Goal: Use online tool/utility: Utilize a website feature to perform a specific function

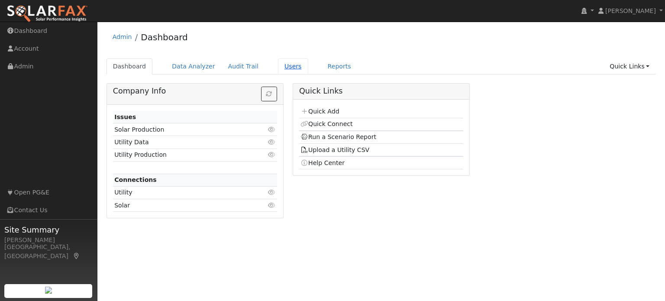
click at [284, 67] on link "Users" at bounding box center [293, 66] width 30 height 16
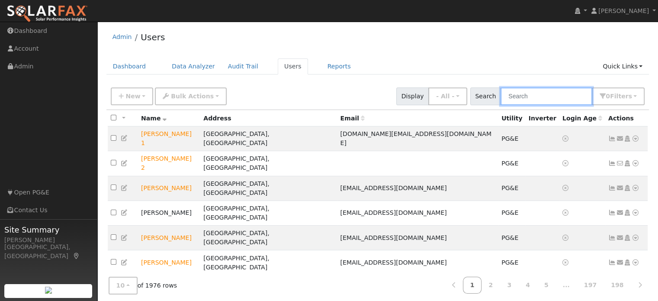
click at [516, 99] on input "text" at bounding box center [547, 96] width 92 height 18
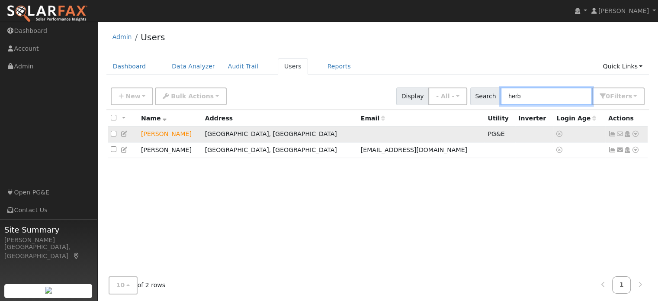
type input "herb"
click at [633, 133] on icon at bounding box center [636, 134] width 8 height 6
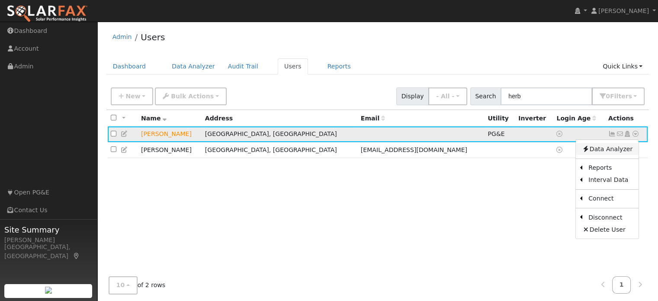
click at [598, 151] on link "Data Analyzer" at bounding box center [607, 149] width 63 height 12
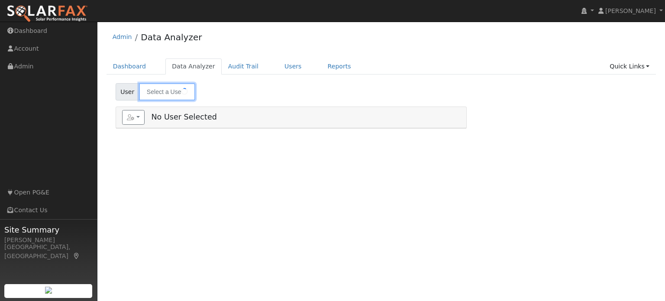
type input "[PERSON_NAME]"
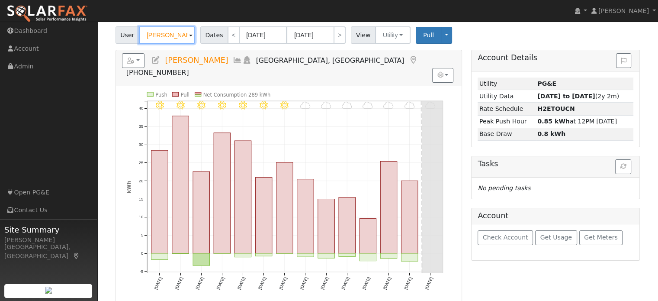
scroll to position [43, 0]
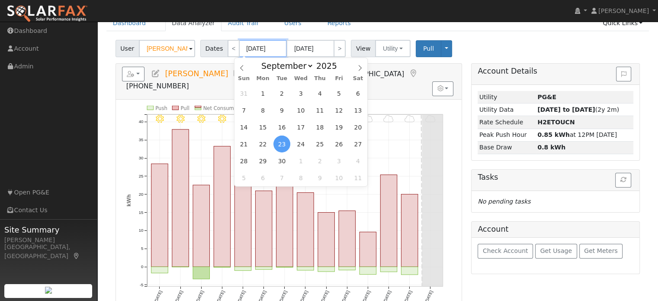
click at [254, 46] on input "[DATE]" at bounding box center [263, 48] width 48 height 17
click at [263, 90] on span "1" at bounding box center [262, 93] width 17 height 17
type input "[DATE]"
type input "09/30/2025"
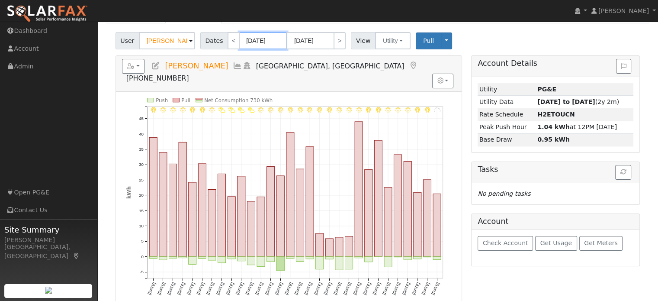
scroll to position [0, 0]
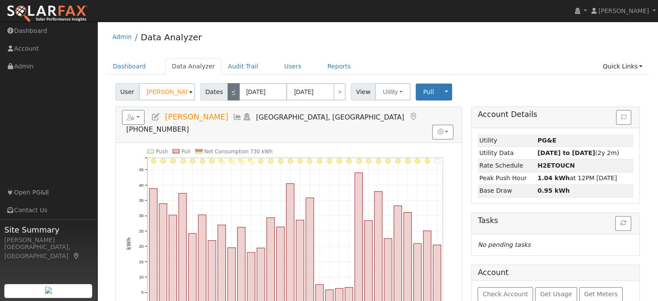
click at [228, 91] on link "<" at bounding box center [234, 91] width 12 height 17
type input "08/01/2025"
type input "08/31/2025"
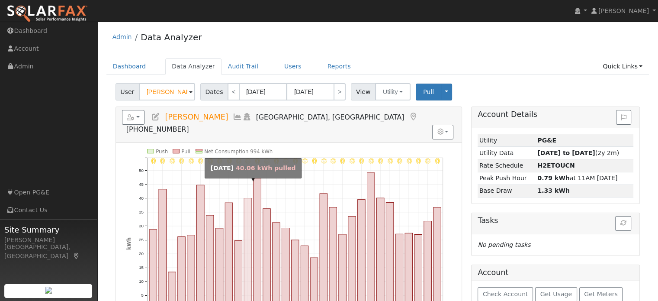
scroll to position [43, 0]
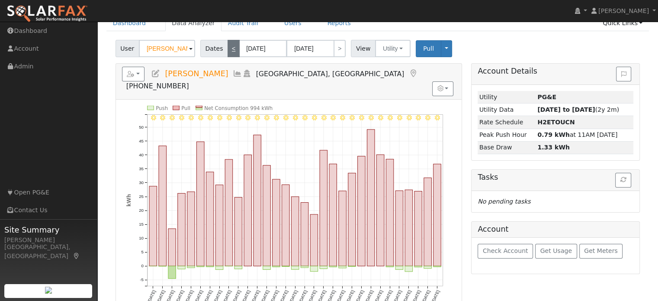
click at [228, 48] on link "<" at bounding box center [234, 48] width 12 height 17
type input "07/01/2025"
type input "07/31/2025"
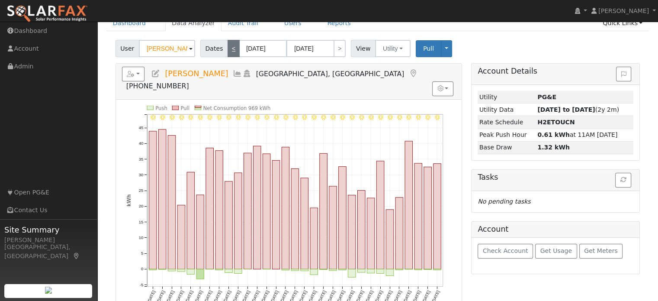
click at [229, 49] on link "<" at bounding box center [234, 48] width 12 height 17
type input "06/01/2025"
type input "06/30/2025"
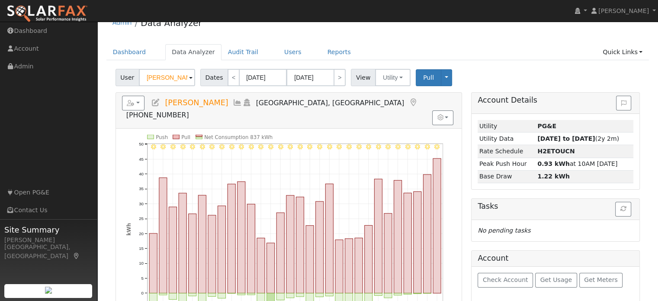
scroll to position [0, 0]
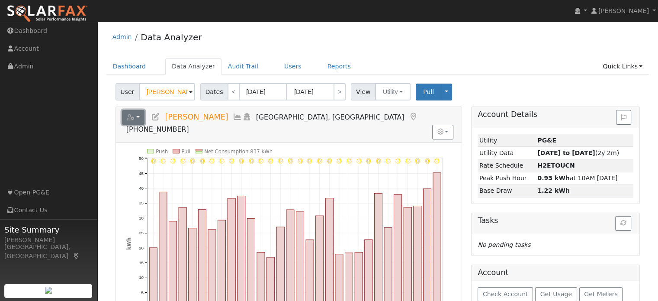
click at [140, 118] on button "button" at bounding box center [133, 117] width 23 height 15
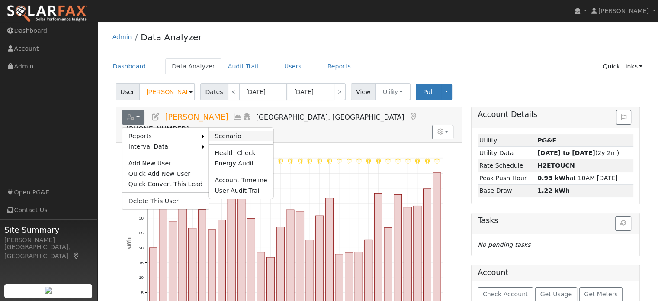
click at [212, 134] on link "Scenario" at bounding box center [241, 136] width 64 height 10
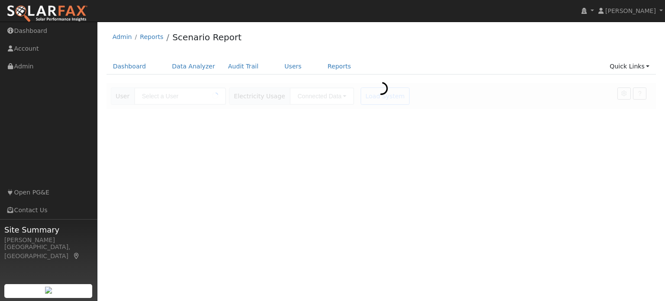
type input "[PERSON_NAME]"
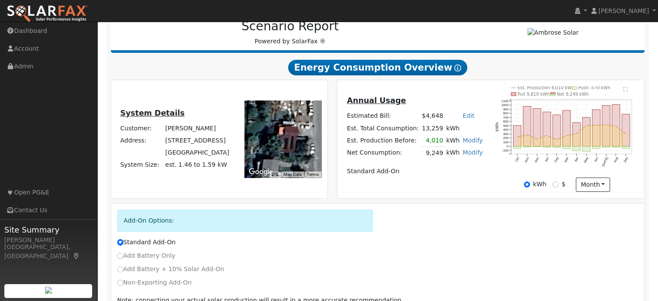
scroll to position [163, 0]
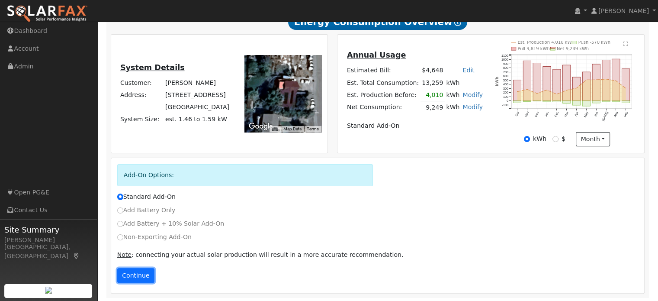
click at [135, 274] on button "Continue" at bounding box center [135, 275] width 37 height 15
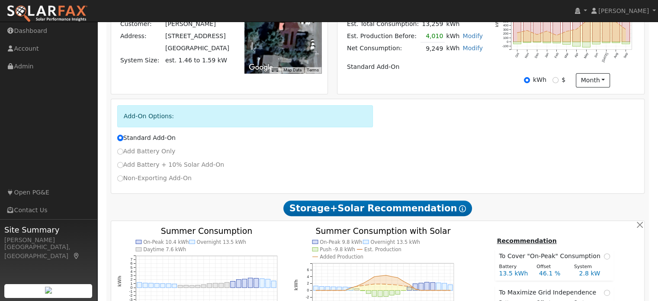
scroll to position [92, 0]
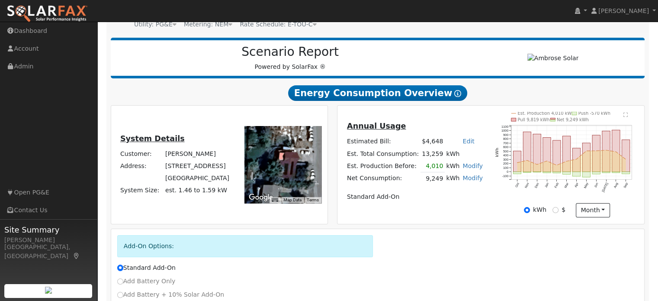
type input "8103"
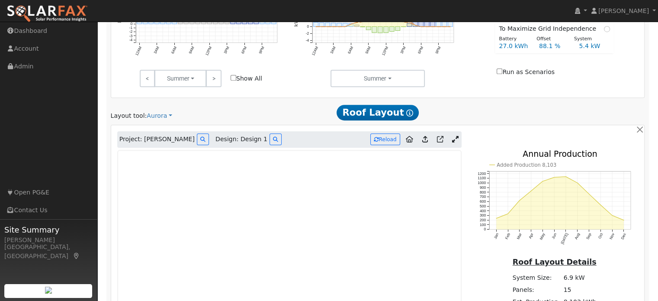
scroll to position [525, 0]
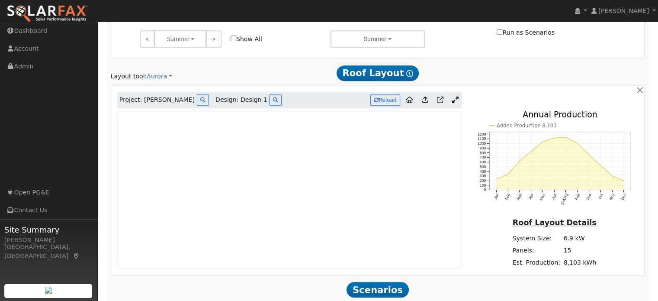
click at [455, 99] on icon at bounding box center [455, 99] width 6 height 6
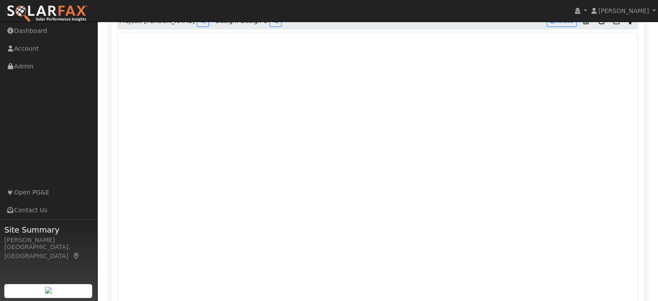
scroll to position [603, 0]
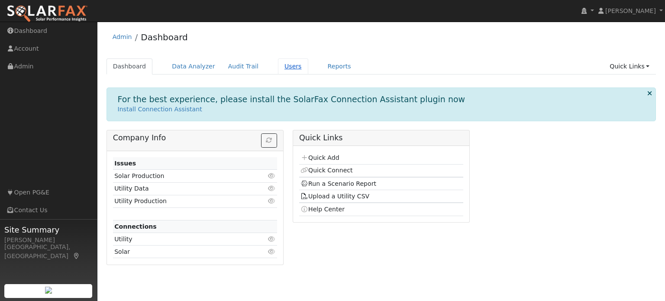
click at [280, 64] on link "Users" at bounding box center [293, 66] width 30 height 16
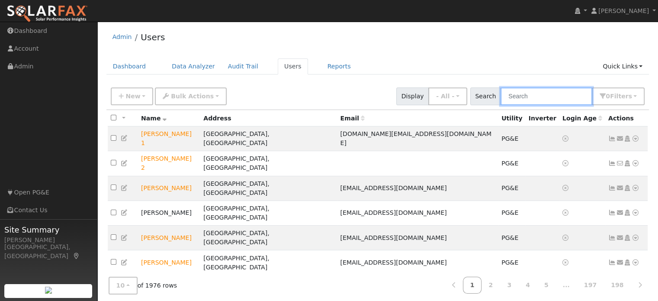
click at [517, 103] on input "text" at bounding box center [547, 96] width 92 height 18
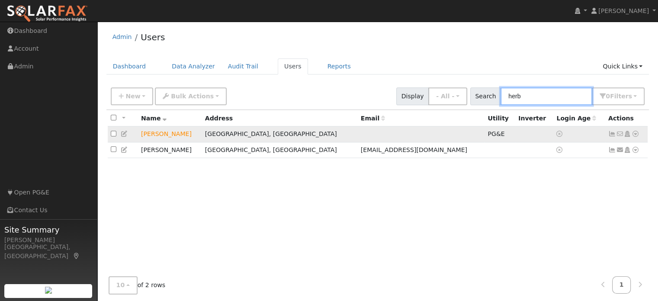
type input "herb"
click at [635, 131] on link at bounding box center [636, 133] width 8 height 9
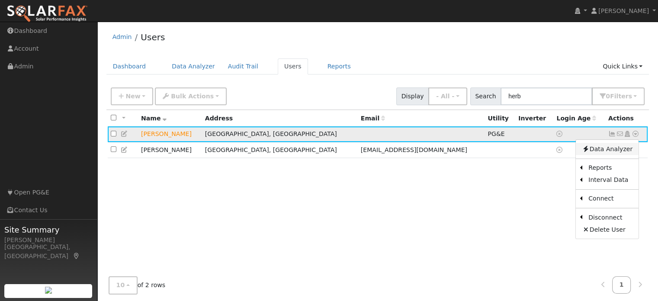
click at [623, 149] on link "Data Analyzer" at bounding box center [607, 149] width 63 height 12
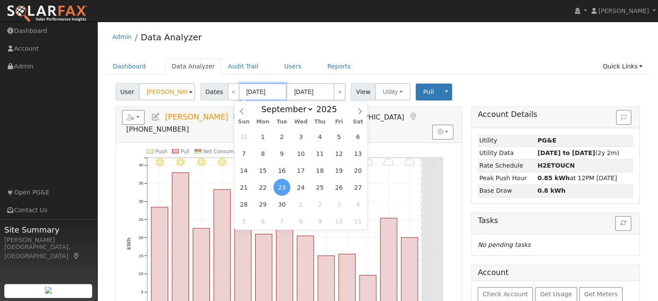
click at [257, 90] on input "09/23/2025" at bounding box center [263, 91] width 48 height 17
click at [265, 138] on span "1" at bounding box center [262, 136] width 17 height 17
type input "[DATE]"
type input "09/30/2025"
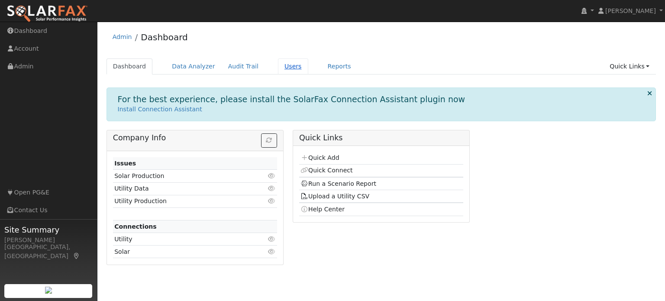
click at [279, 67] on link "Users" at bounding box center [293, 66] width 30 height 16
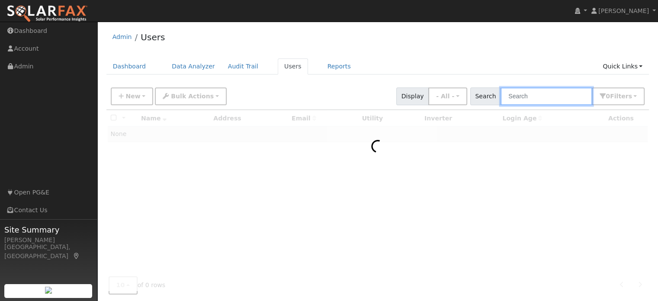
click at [524, 100] on input "text" at bounding box center [547, 96] width 92 height 18
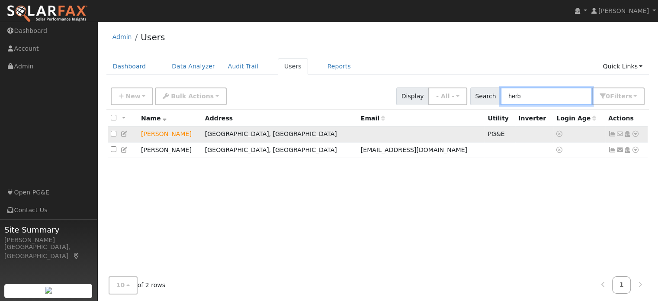
type input "herb"
click at [636, 135] on icon at bounding box center [636, 134] width 8 height 6
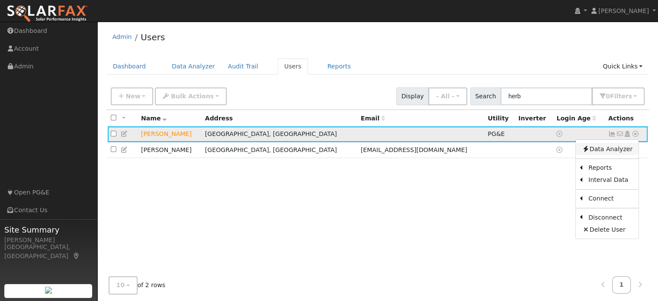
click at [614, 151] on link "Data Analyzer" at bounding box center [607, 149] width 63 height 12
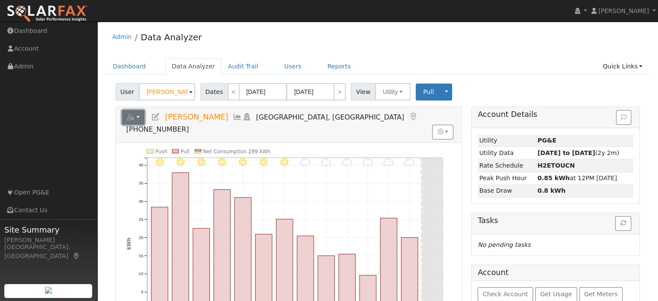
click at [128, 118] on icon "button" at bounding box center [131, 117] width 8 height 6
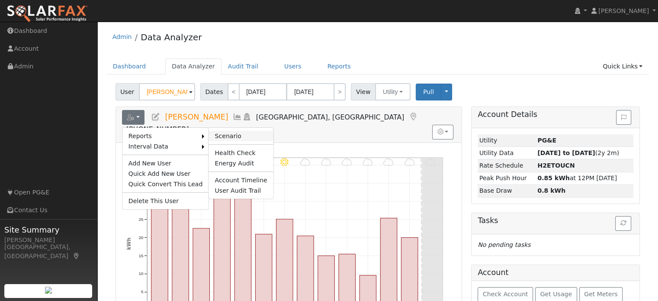
click at [211, 137] on link "Scenario" at bounding box center [241, 136] width 64 height 10
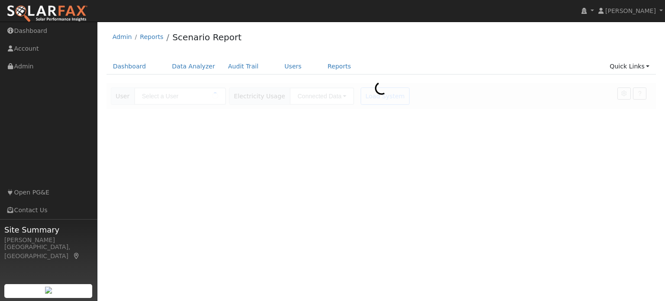
type input "[PERSON_NAME]"
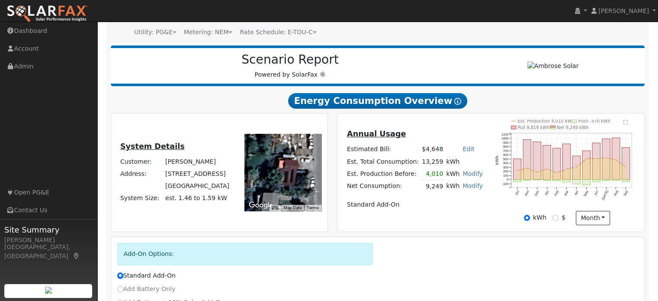
scroll to position [87, 0]
